Goal: Communication & Community: Answer question/provide support

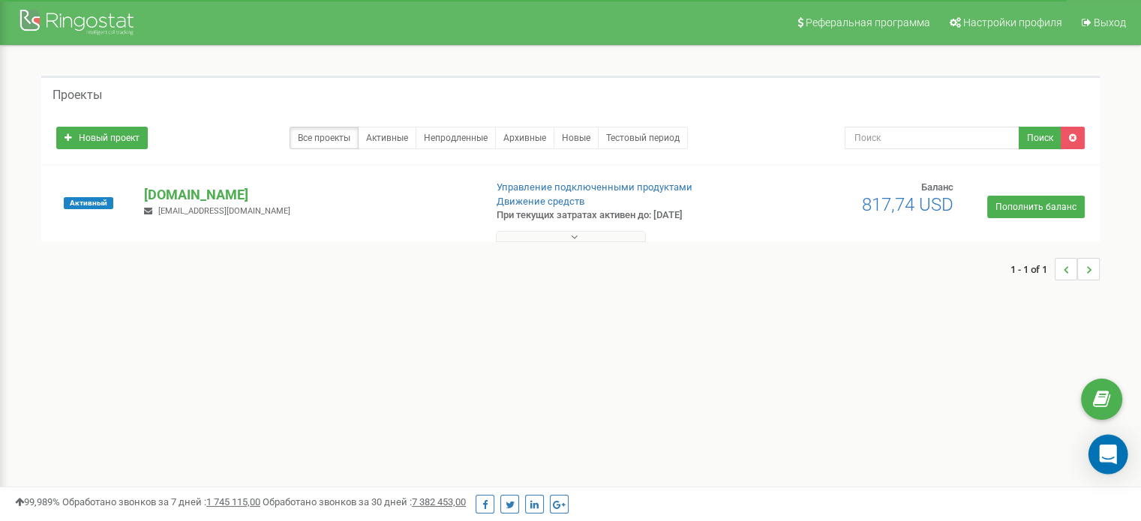
click at [1112, 460] on icon "Open Intercom Messenger" at bounding box center [1107, 455] width 17 height 20
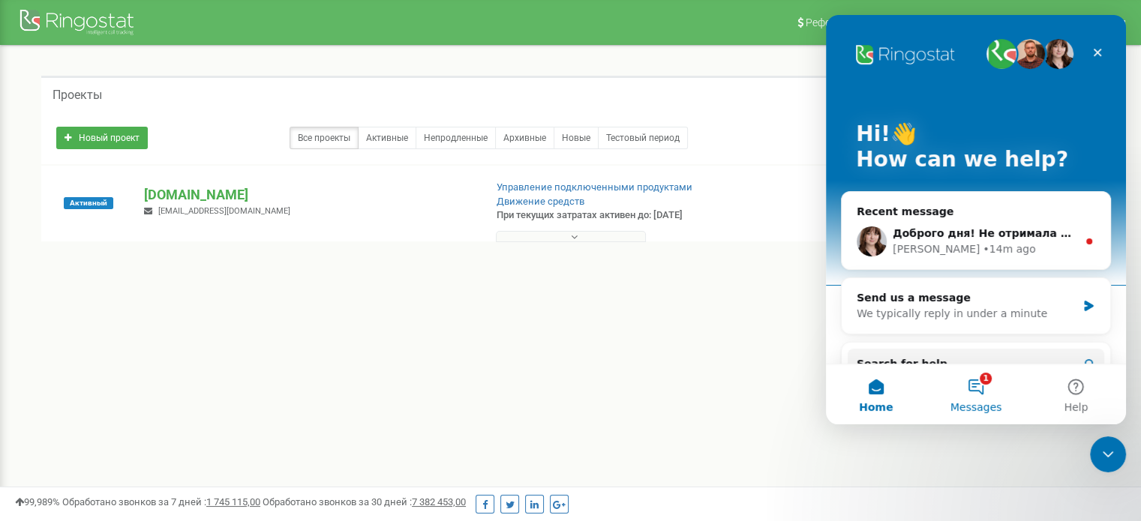
click at [976, 388] on button "1 Messages" at bounding box center [976, 395] width 100 height 60
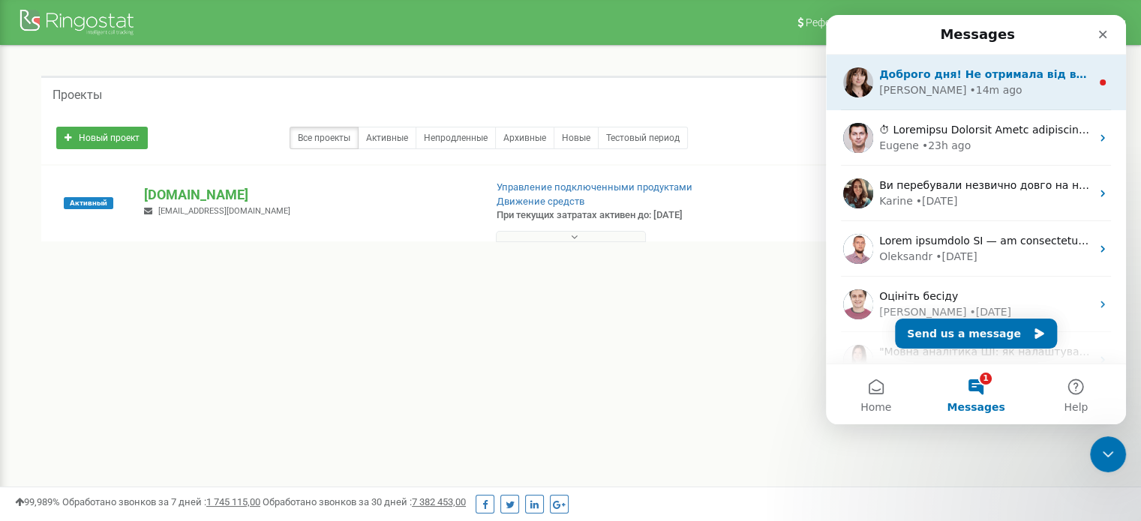
click at [969, 93] on div "• 14m ago" at bounding box center [995, 91] width 53 height 16
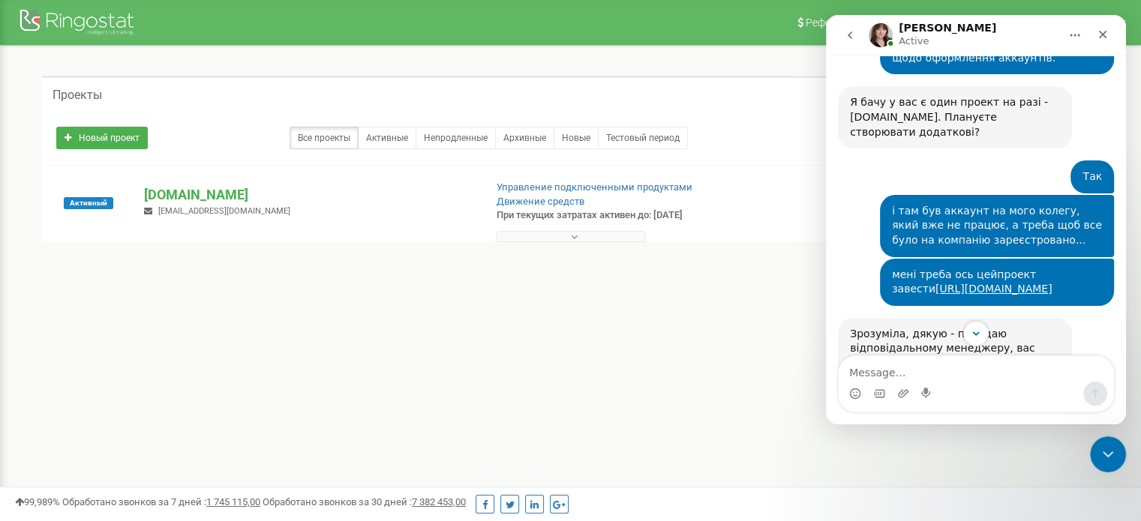
scroll to position [870, 0]
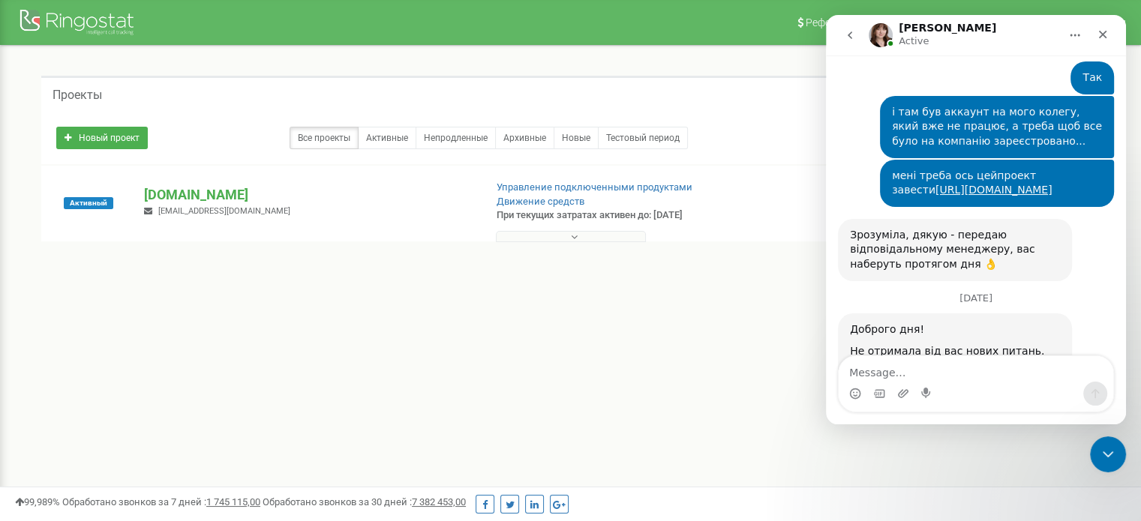
click at [925, 376] on textarea "Message…" at bounding box center [976, 369] width 275 height 26
type textarea "Т"
type textarea "Ь"
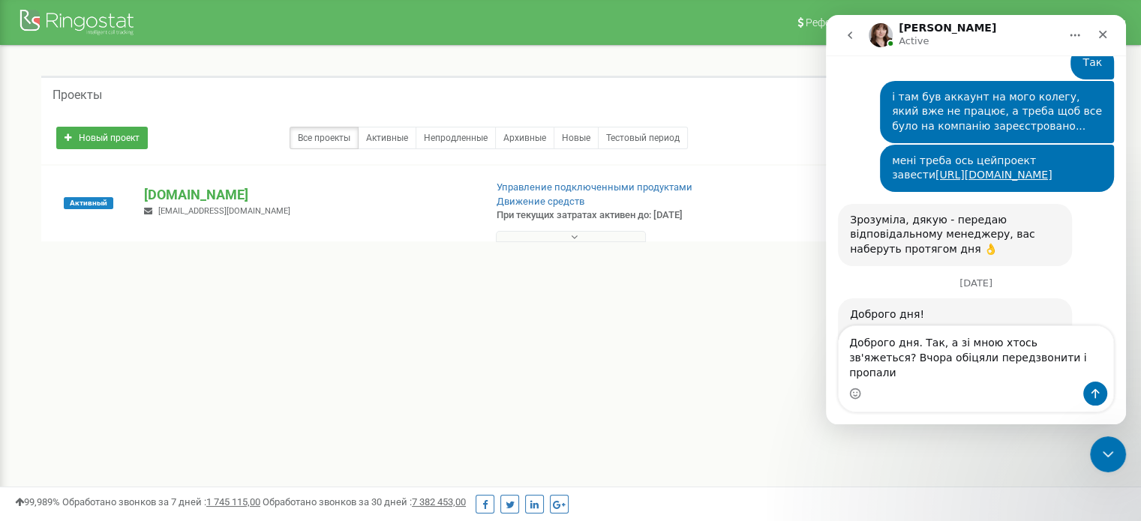
type textarea "Доброго дня. Так, а зі мною хтось зв'яжеться? Вчора обіцяли передзвонити і проп…"
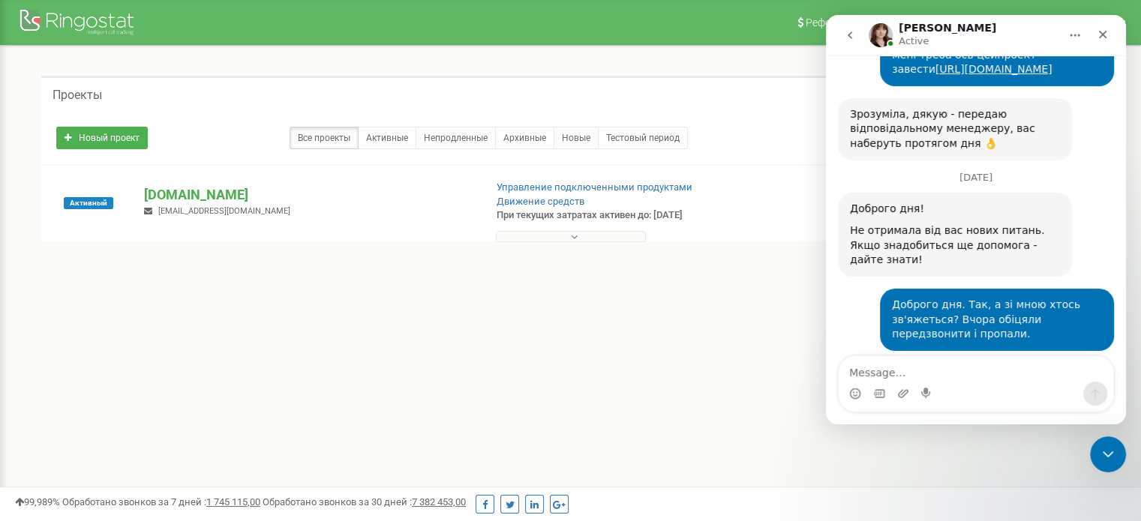
scroll to position [989, 0]
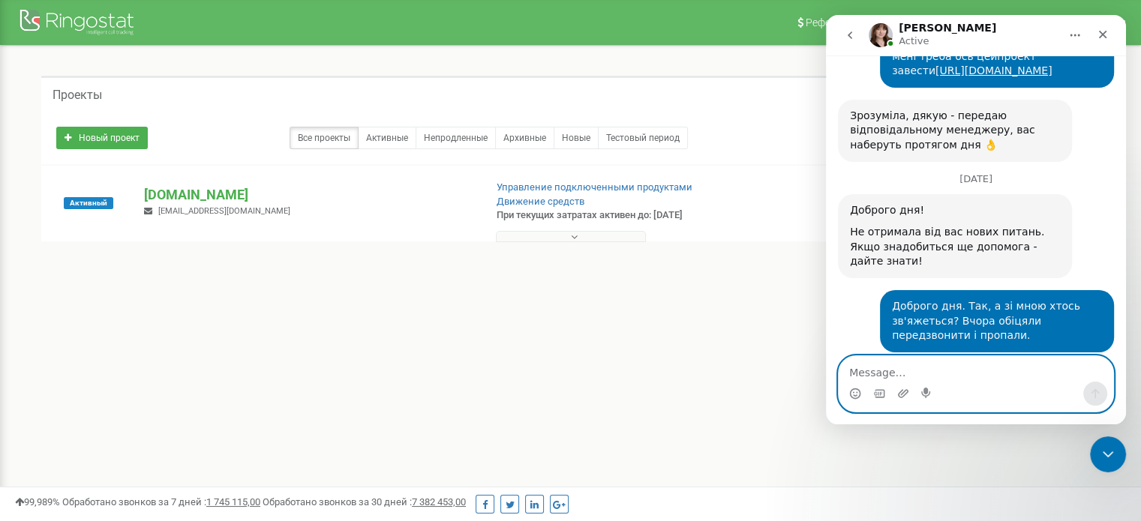
click at [977, 371] on textarea "Message…" at bounding box center [976, 369] width 275 height 26
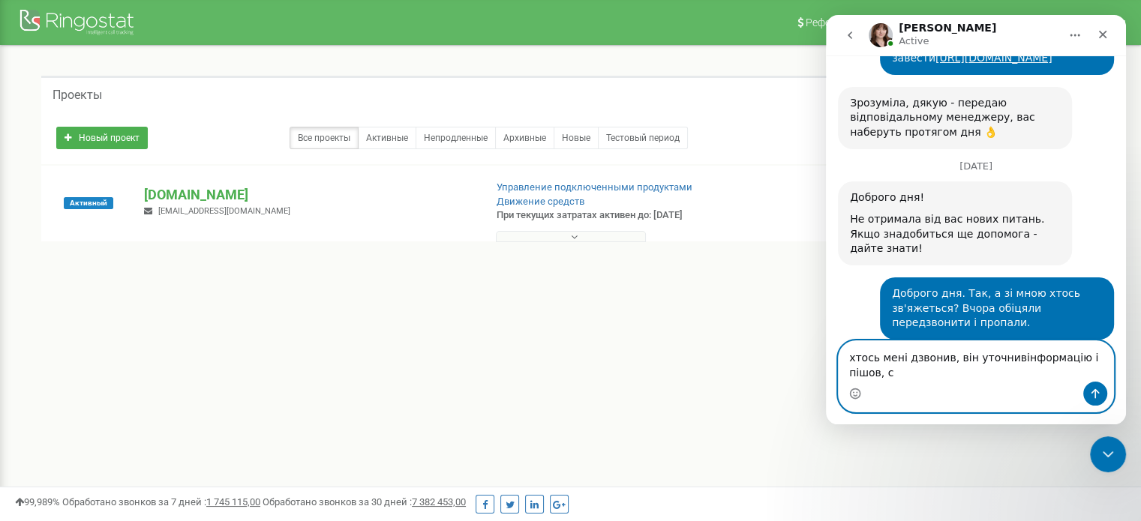
scroll to position [1004, 0]
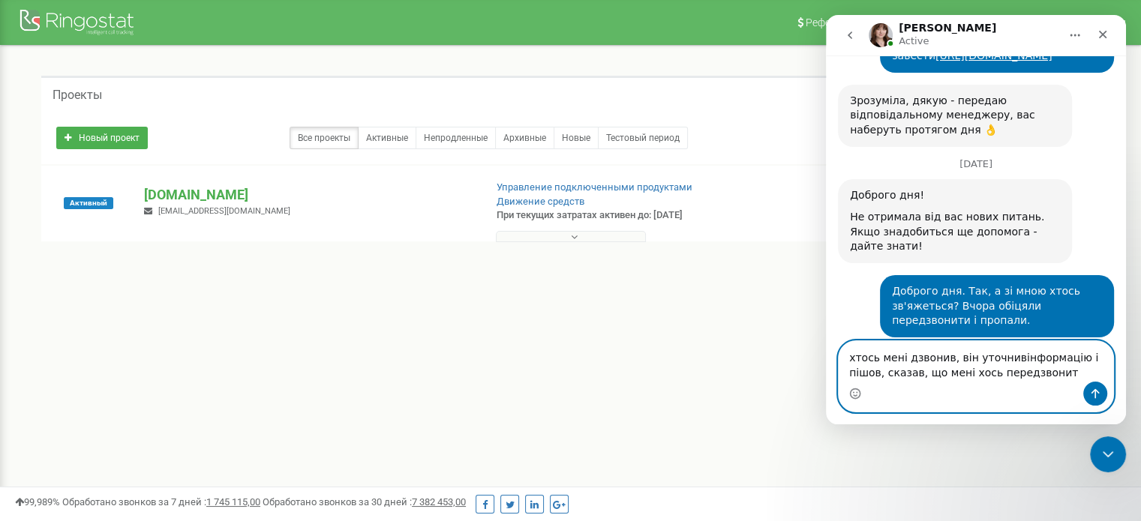
type textarea "хтось мені дзвонив, він уточнивінформацію і пішов, сказав, що мені хось передзв…"
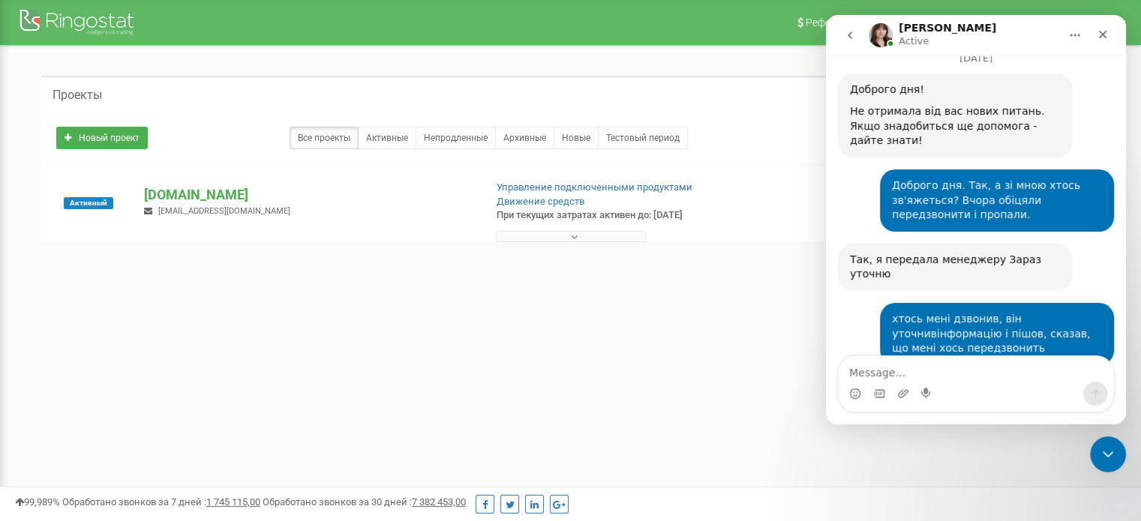
scroll to position [1137, 0]
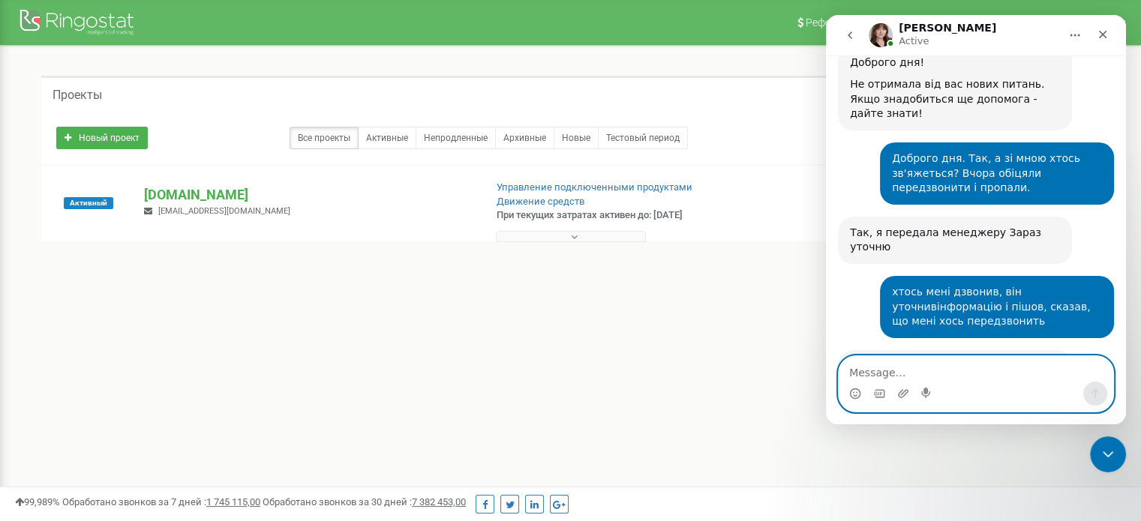
click at [908, 374] on textarea "Message…" at bounding box center [976, 369] width 275 height 26
type textarea "в"
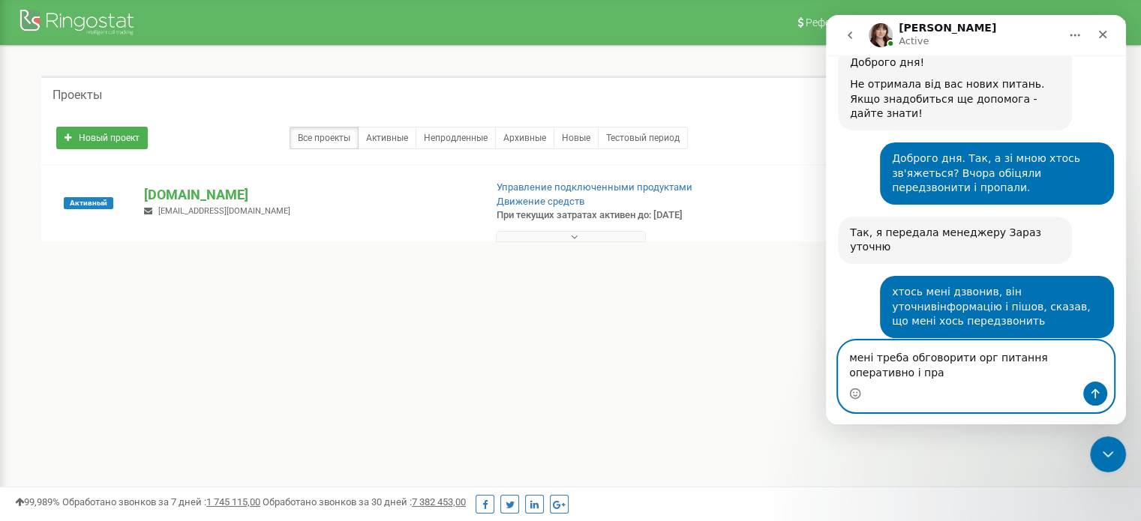
scroll to position [1152, 0]
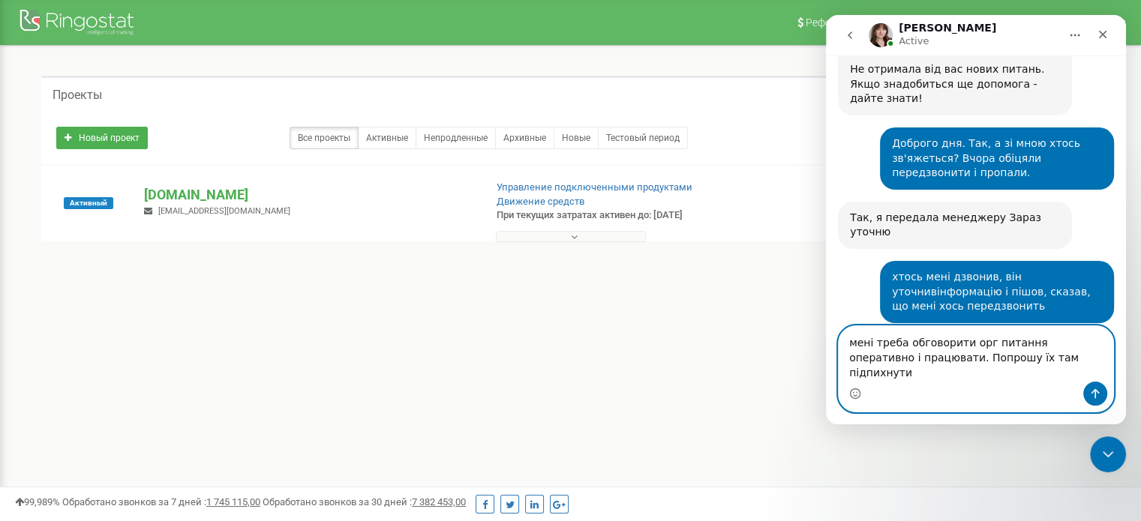
click at [851, 360] on textarea "мені треба обговорити орг питання оперативно і працювати. Попрошу їх там підпих…" at bounding box center [976, 354] width 275 height 56
type textarea "Мені треба обговорити орг питання оперативно і працювати. Попрошу їх там підпих…"
click at [1103, 386] on button "Send a message…" at bounding box center [1095, 394] width 24 height 24
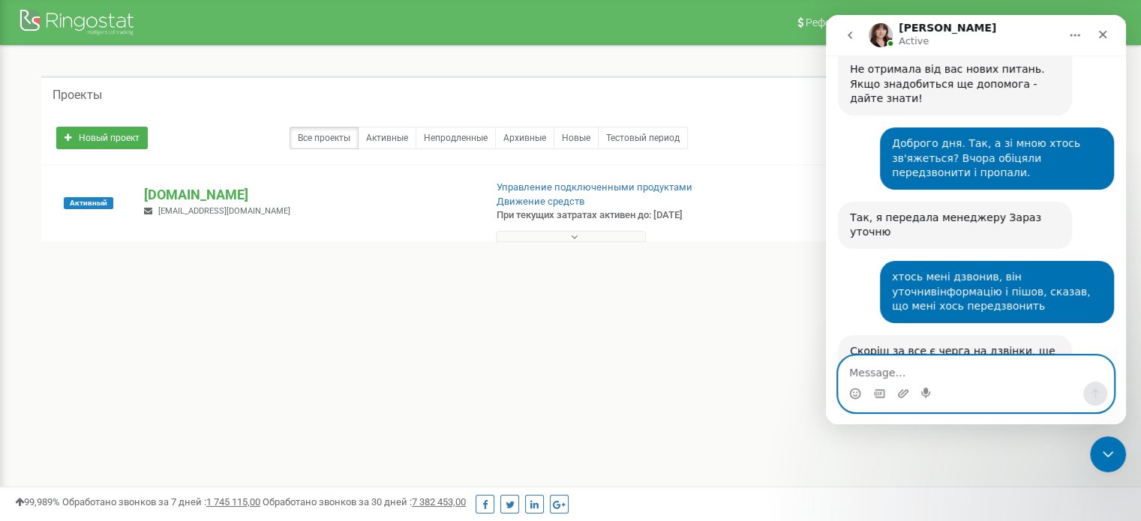
scroll to position [1211, 0]
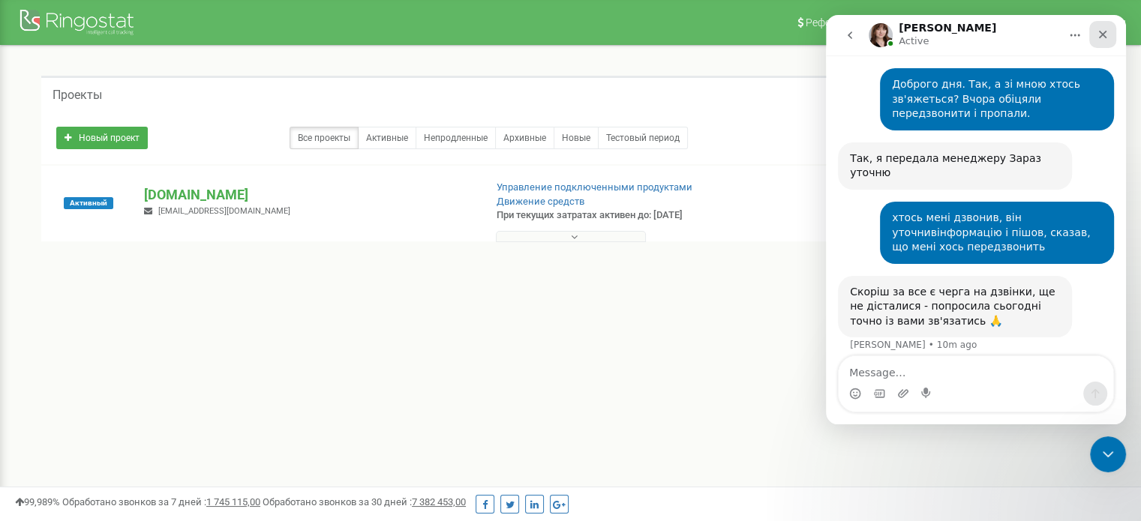
click at [1112, 41] on div "Close" at bounding box center [1102, 34] width 27 height 27
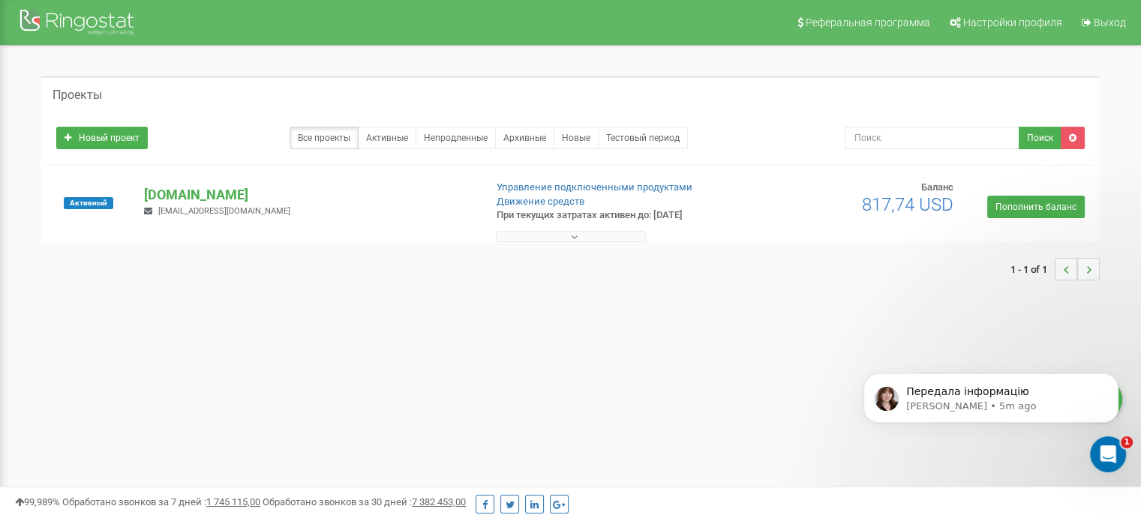
scroll to position [0, 0]
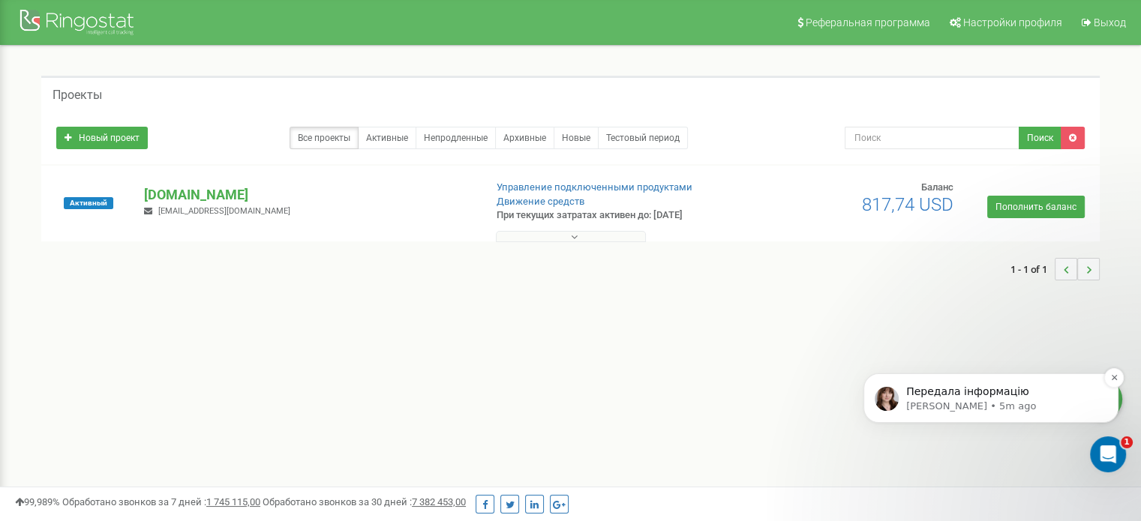
click at [941, 412] on p "[PERSON_NAME] • 5m ago" at bounding box center [1003, 407] width 194 height 14
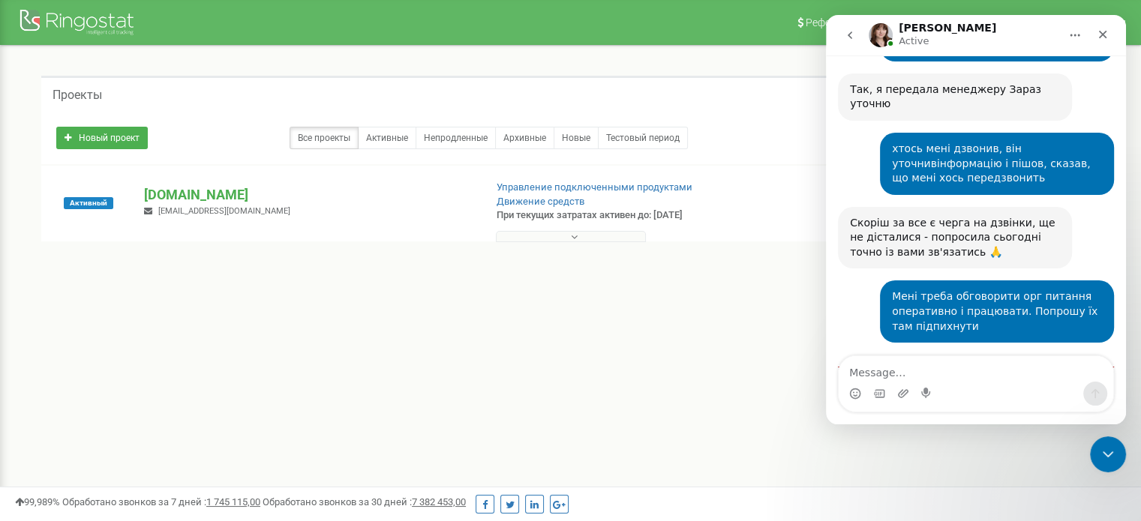
scroll to position [1281, 0]
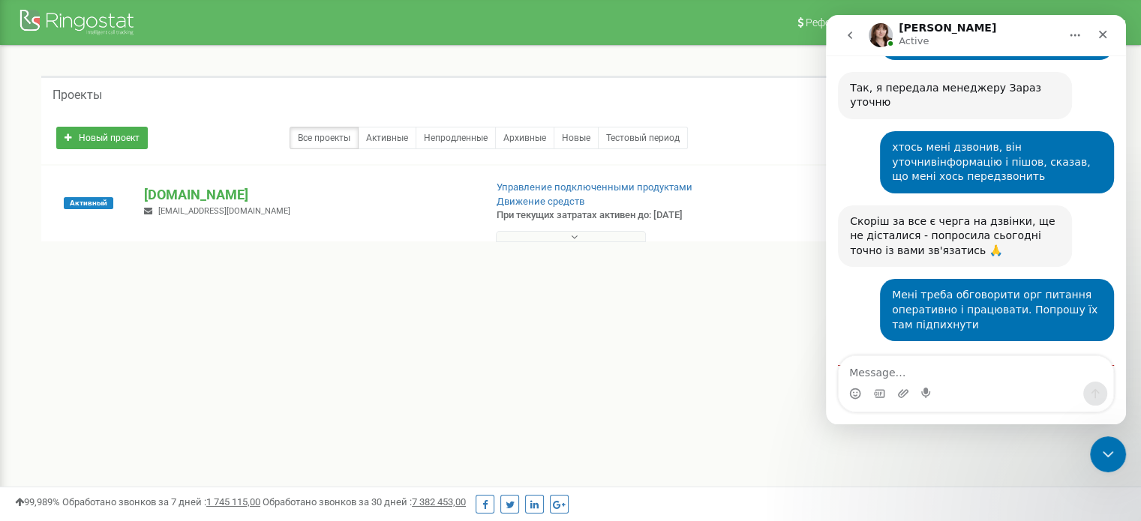
click at [471, 371] on div "Реферальная программа Настройки профиля Выход Проекты Новый проект Все проекты …" at bounding box center [570, 450] width 1141 height 900
